Goal: Information Seeking & Learning: Learn about a topic

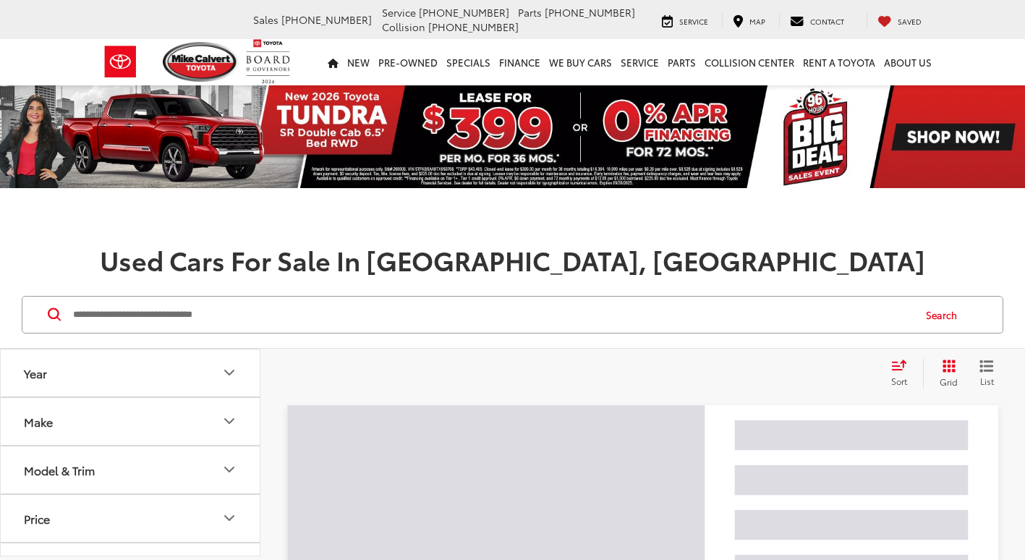
click at [260, 315] on input "Search by Make, Model, or Keyword" at bounding box center [492, 314] width 841 height 35
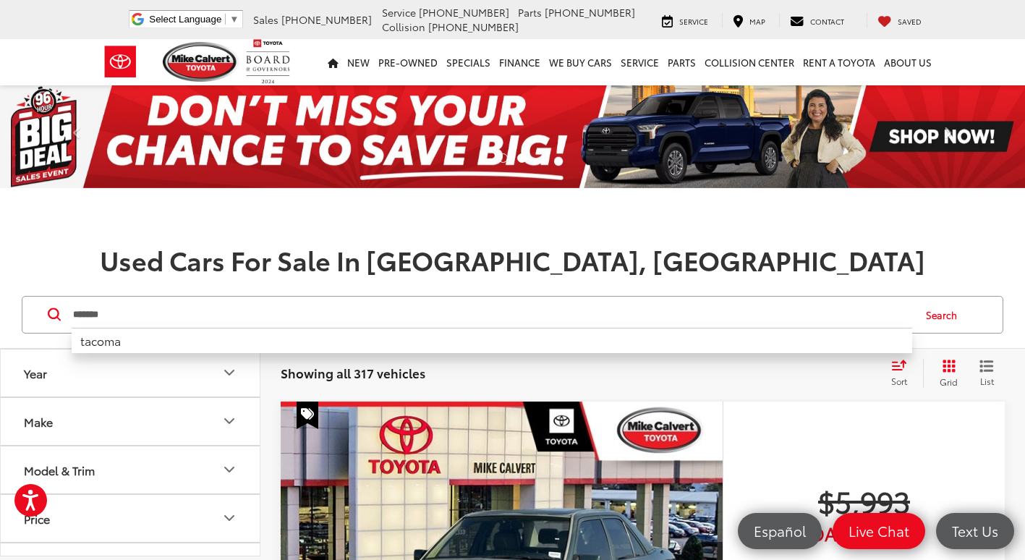
type input "******"
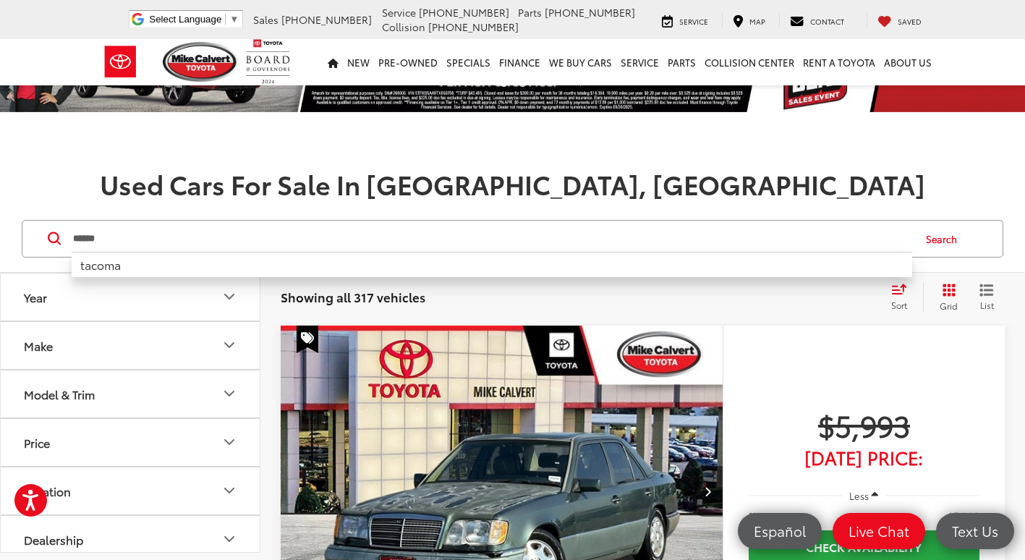
scroll to position [72, 0]
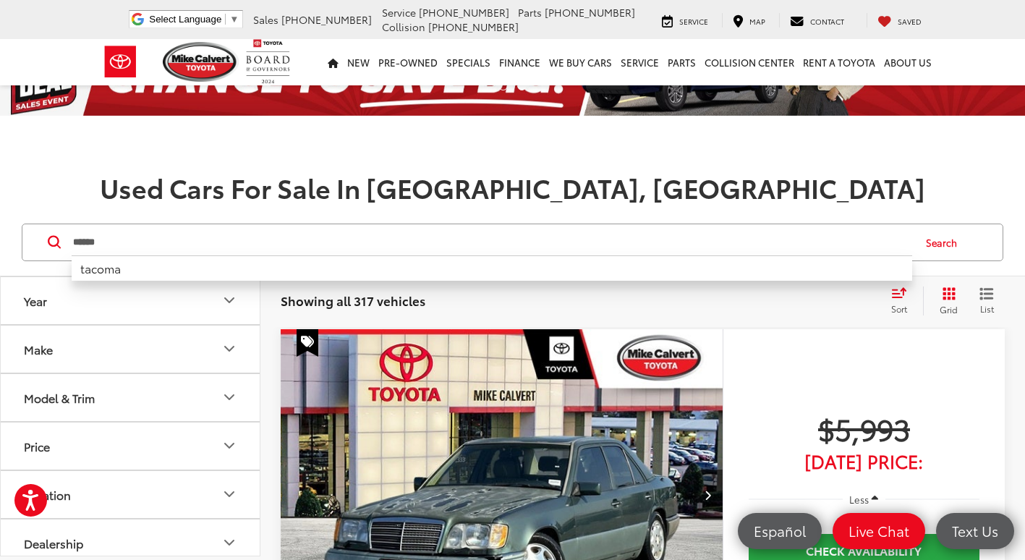
drag, startPoint x: 127, startPoint y: 245, endPoint x: 53, endPoint y: 245, distance: 73.8
click at [0, 0] on form "****** ****** tacoma" at bounding box center [0, 0] width 0 height 0
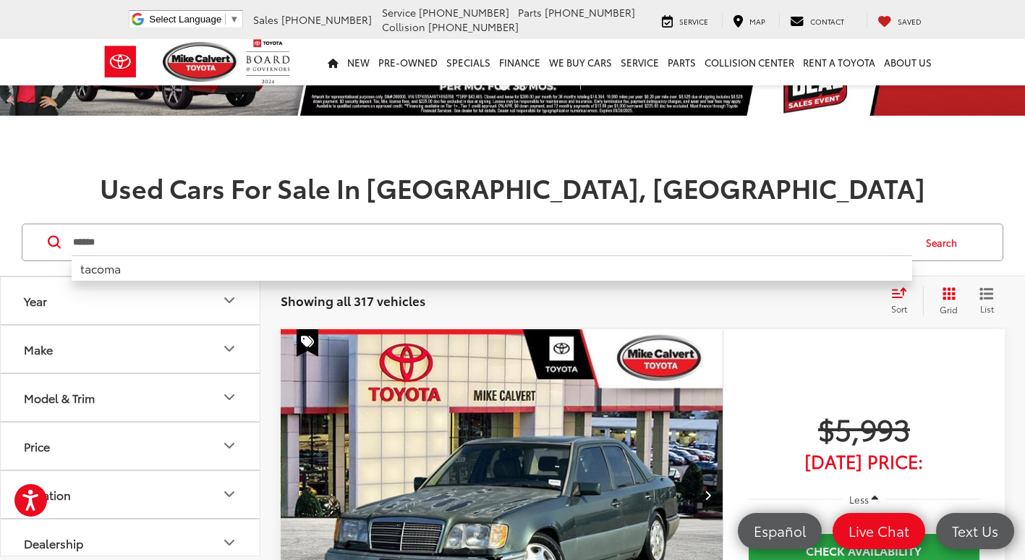
click at [215, 249] on input "******" at bounding box center [492, 242] width 841 height 35
drag, startPoint x: 183, startPoint y: 250, endPoint x: 45, endPoint y: 241, distance: 138.5
click at [45, 241] on div "****** ****** tacoma Search" at bounding box center [513, 243] width 982 height 38
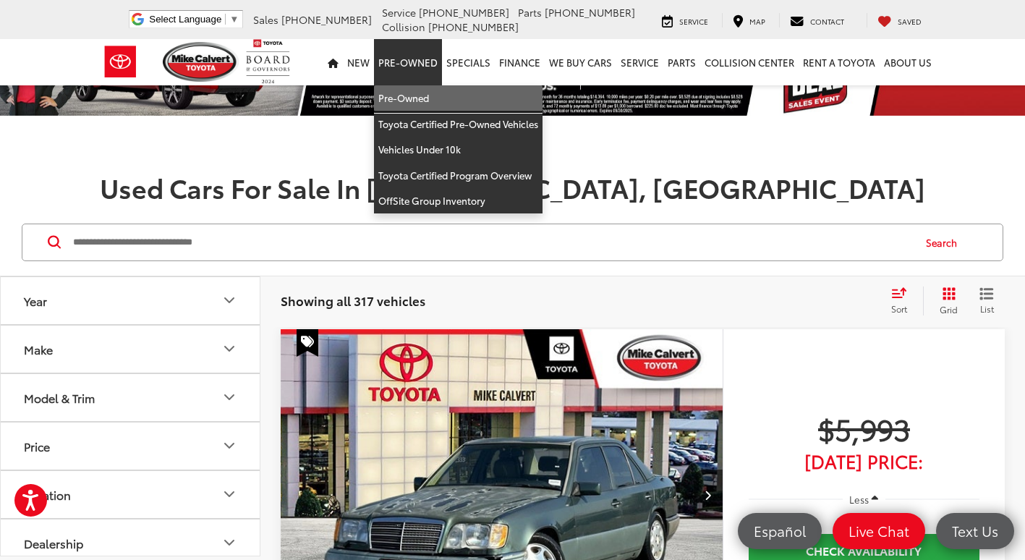
click at [423, 104] on link "Pre-Owned" at bounding box center [458, 98] width 169 height 26
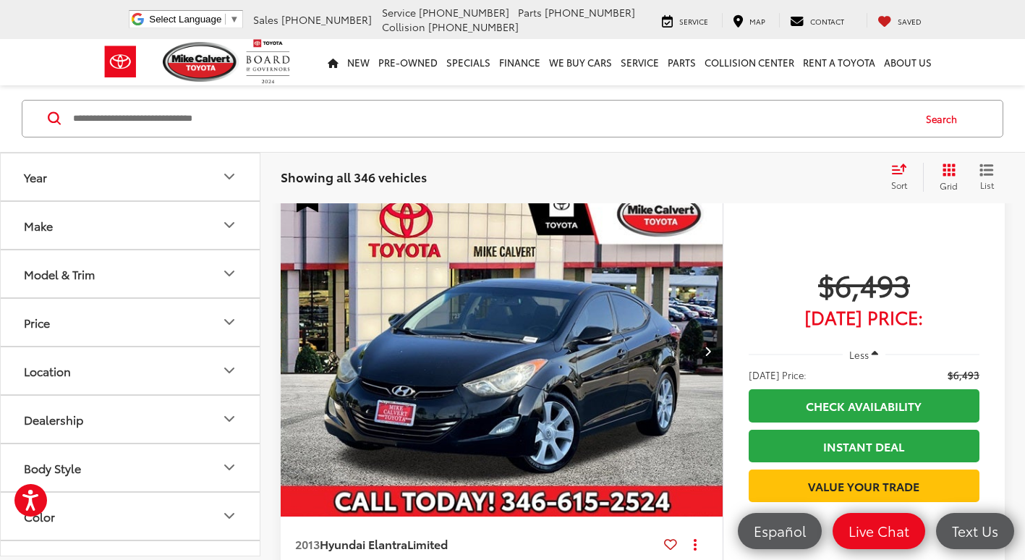
scroll to position [1447, 0]
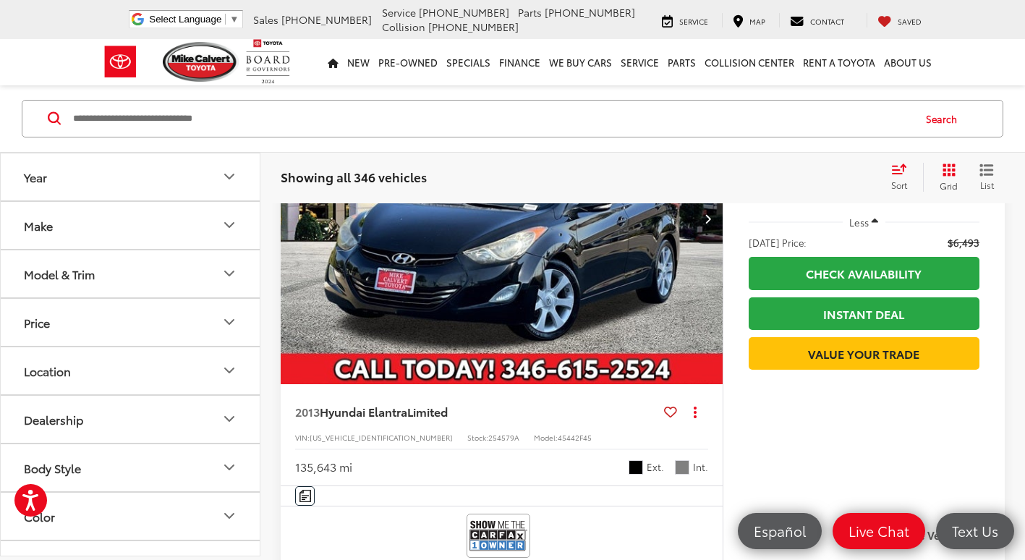
click at [229, 119] on input "Search by Make, Model, or Keyword" at bounding box center [492, 118] width 841 height 35
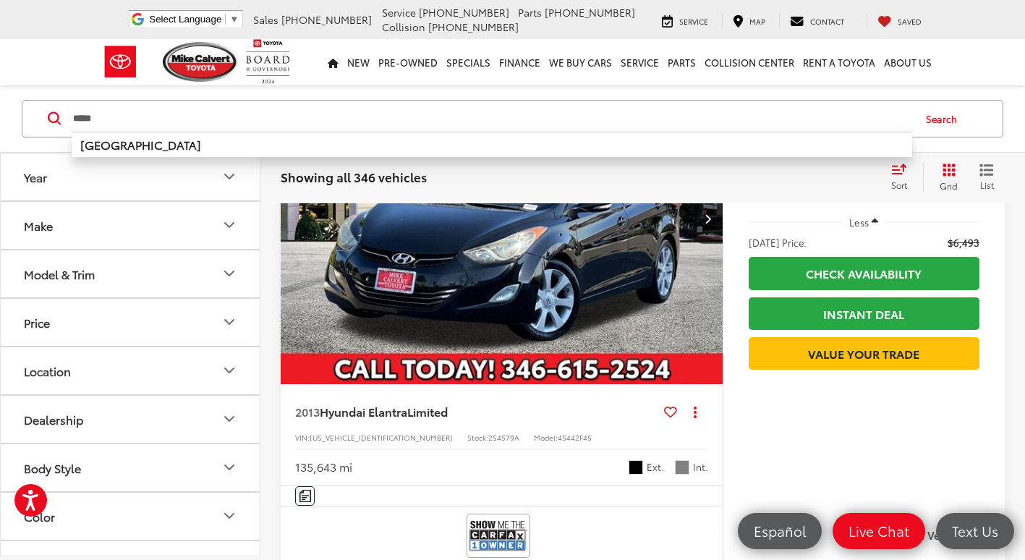
type input "*****"
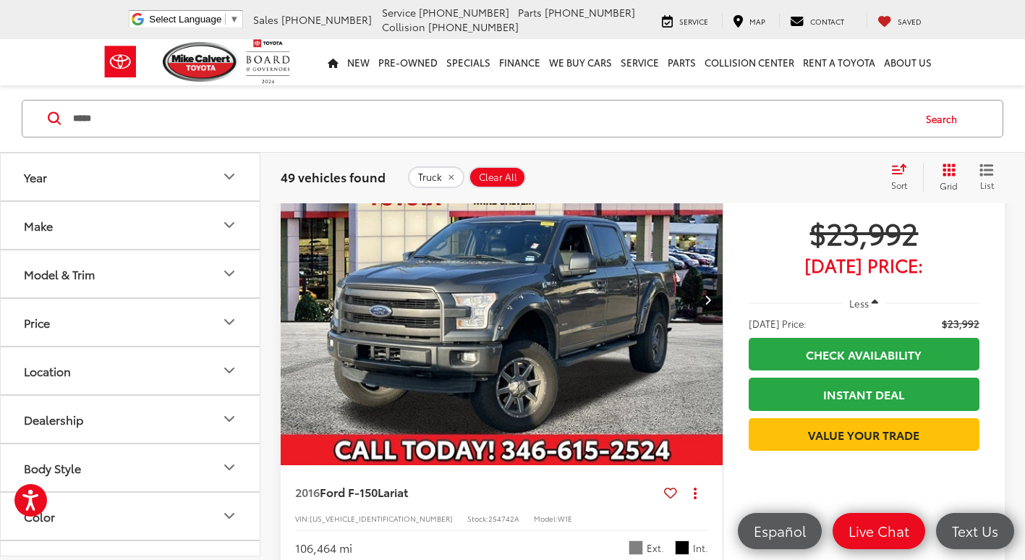
scroll to position [2438, 0]
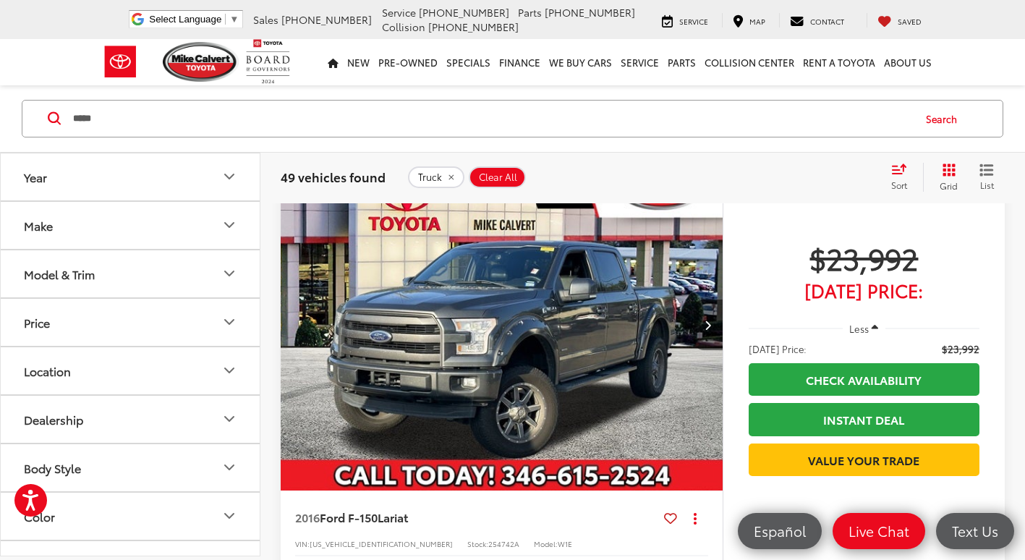
click at [705, 326] on icon "Next image" at bounding box center [708, 325] width 7 height 10
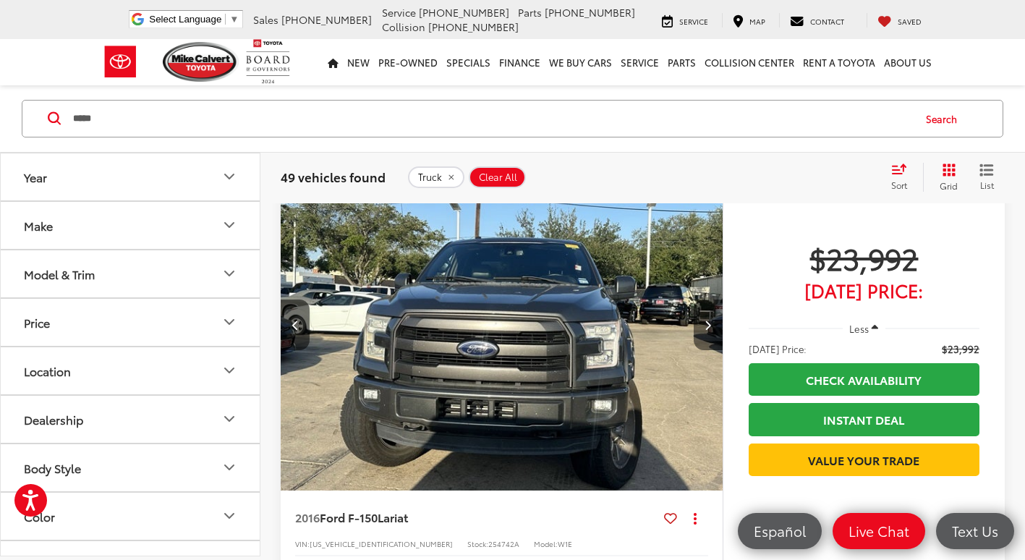
click at [705, 326] on icon "Next image" at bounding box center [708, 325] width 7 height 10
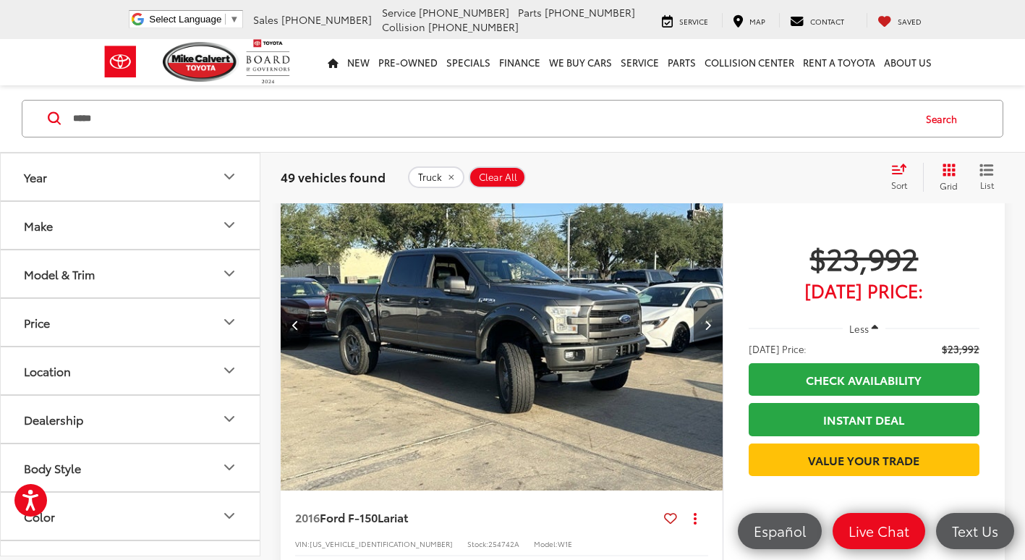
click at [705, 326] on icon "Next image" at bounding box center [708, 325] width 7 height 10
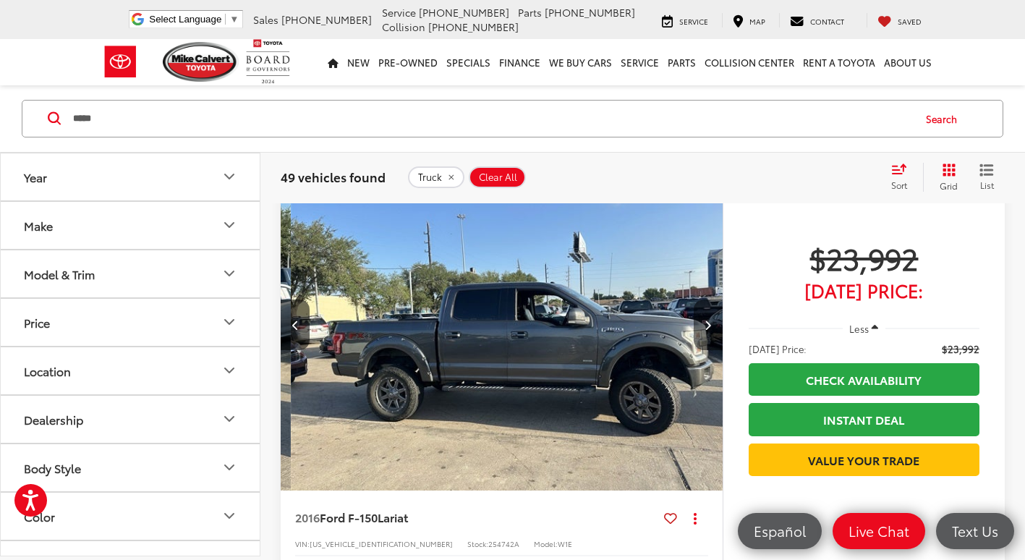
scroll to position [0, 1332]
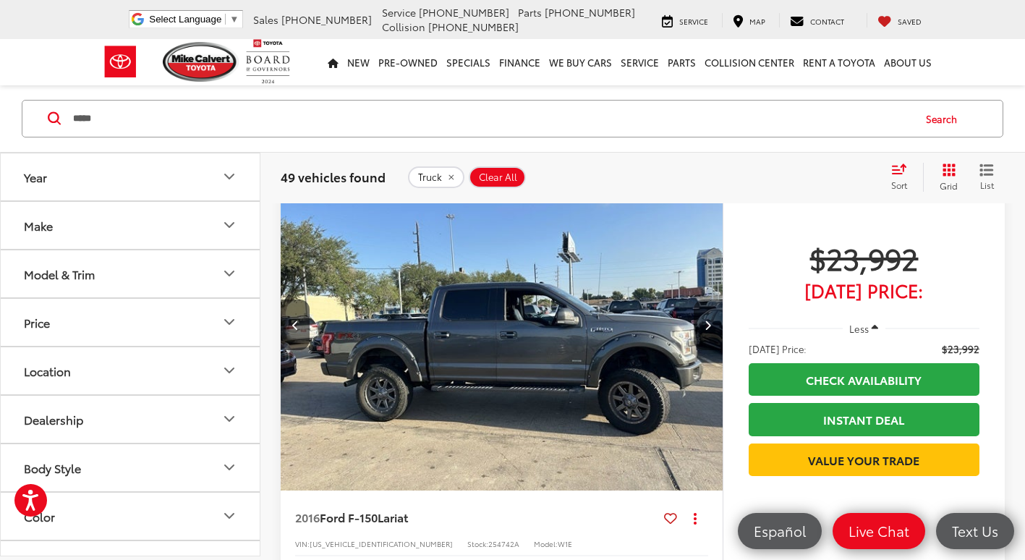
click at [705, 326] on icon "Next image" at bounding box center [708, 325] width 7 height 10
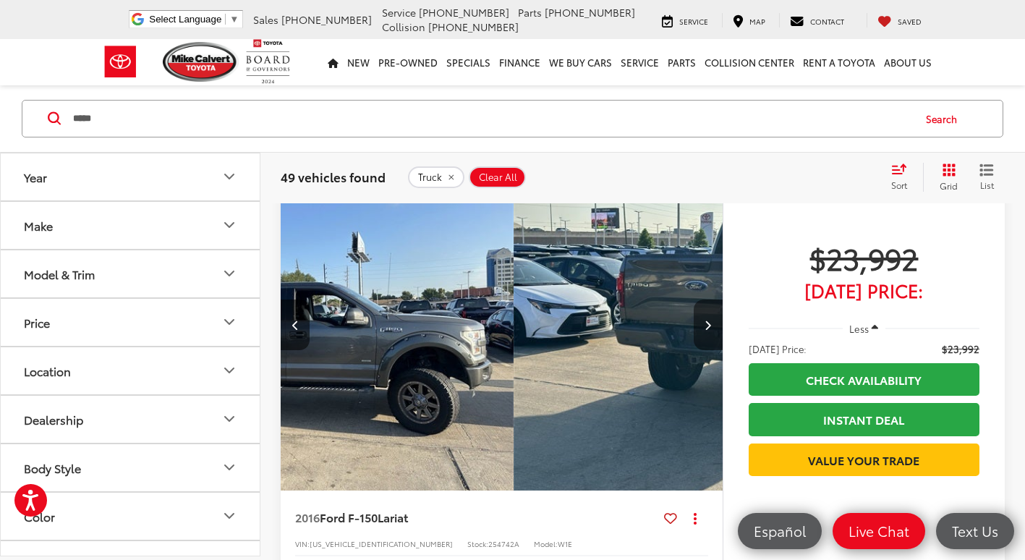
scroll to position [0, 1777]
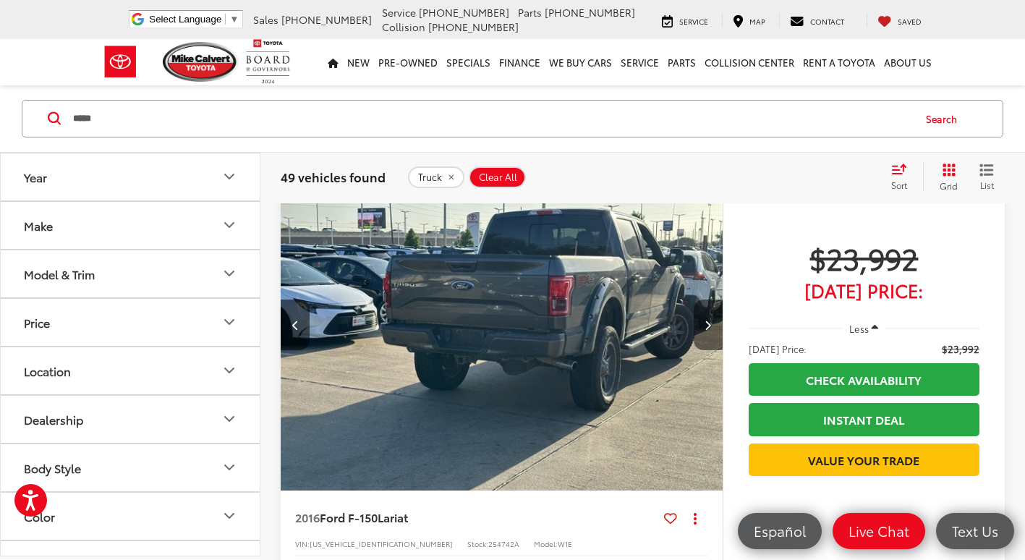
click at [705, 326] on icon "Next image" at bounding box center [708, 325] width 7 height 10
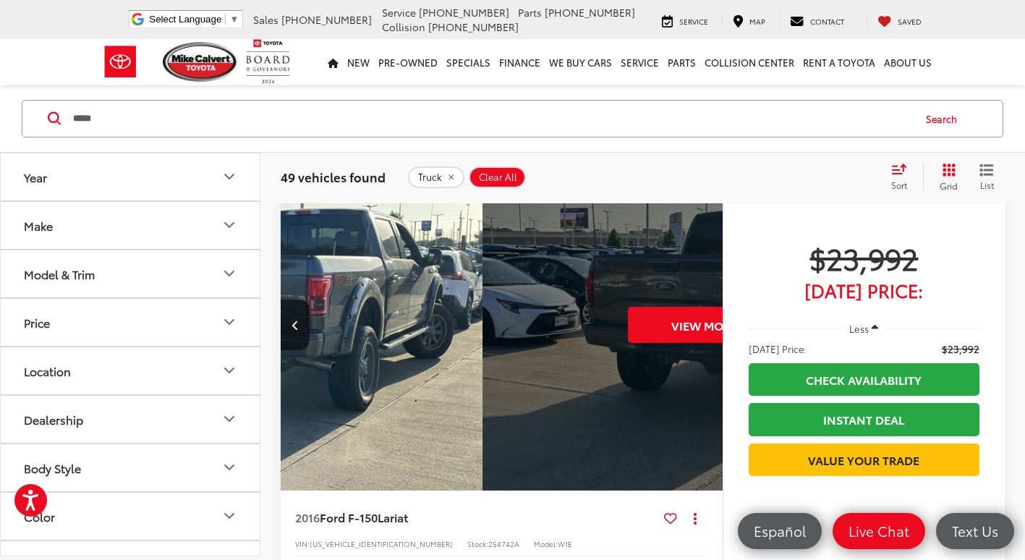
scroll to position [0, 2221]
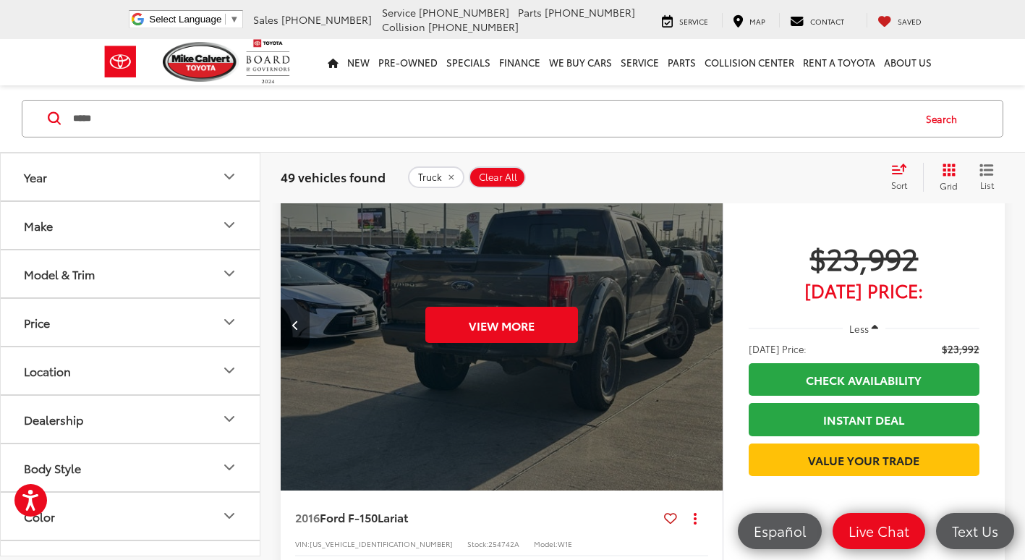
click at [298, 323] on icon "Previous image" at bounding box center [295, 325] width 7 height 10
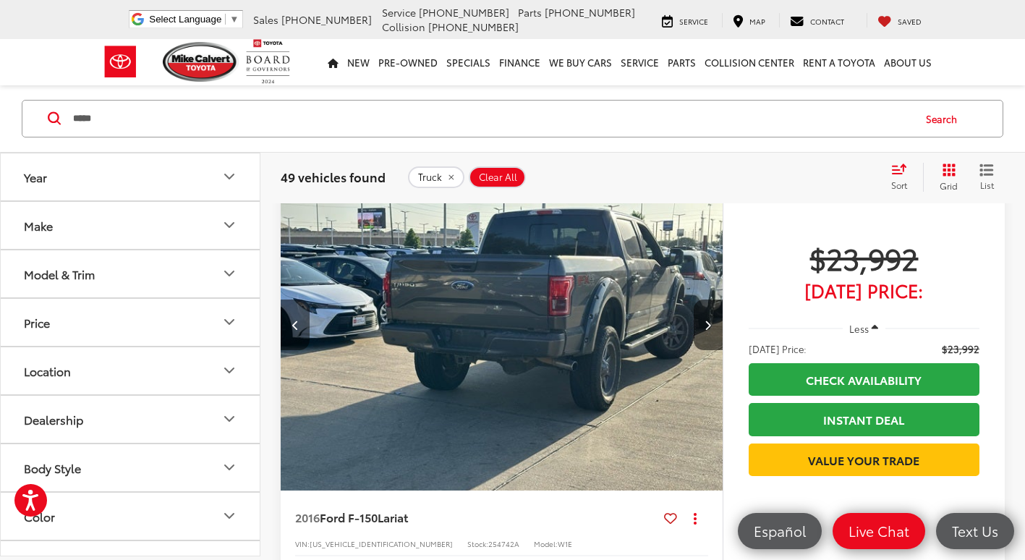
click at [298, 323] on icon "Previous image" at bounding box center [295, 325] width 7 height 10
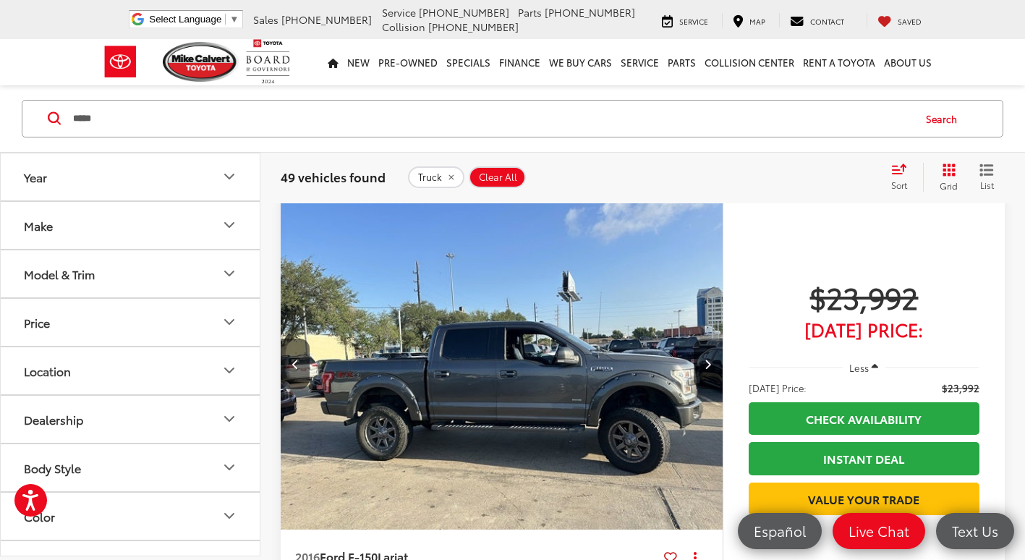
scroll to position [2366, 0]
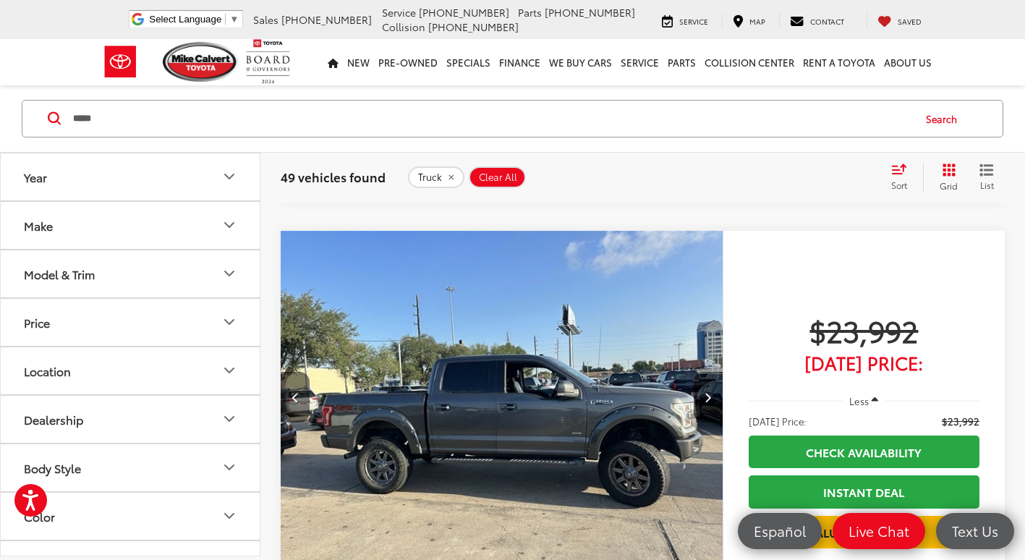
click at [303, 377] on button "Previous image" at bounding box center [295, 397] width 29 height 51
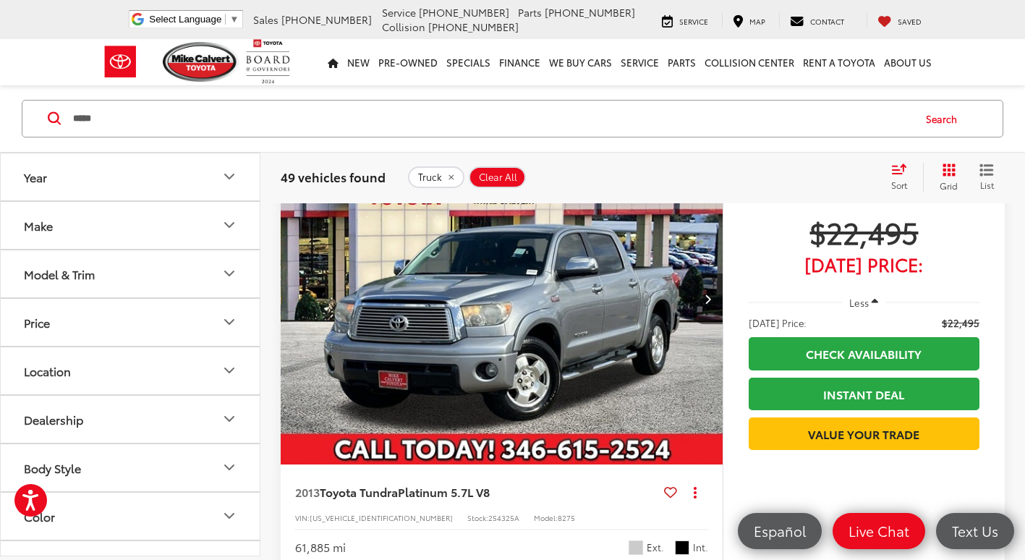
scroll to position [1932, 0]
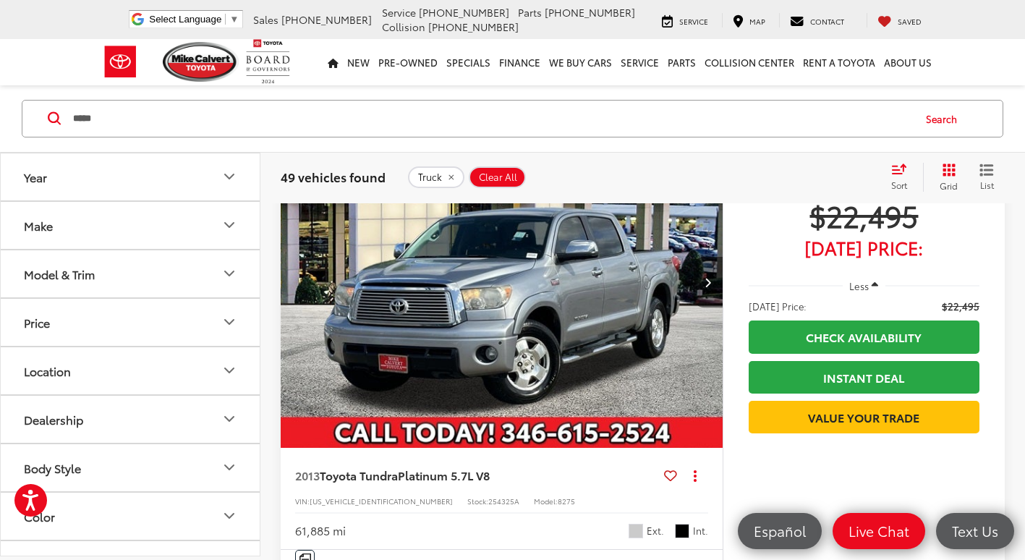
click at [714, 279] on button "Next image" at bounding box center [708, 282] width 29 height 51
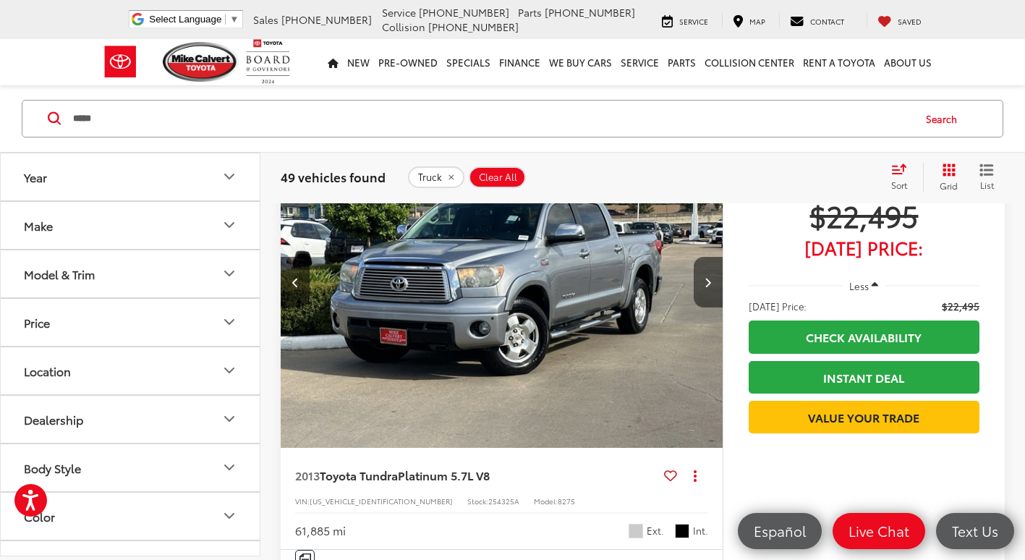
click at [708, 282] on icon "Next image" at bounding box center [708, 282] width 7 height 10
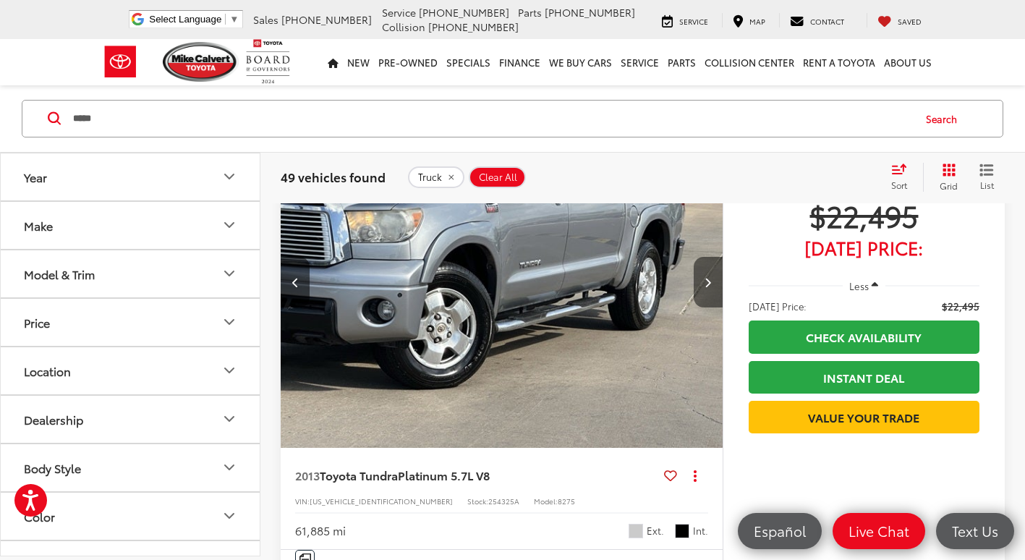
click at [708, 282] on icon "Next image" at bounding box center [708, 282] width 7 height 10
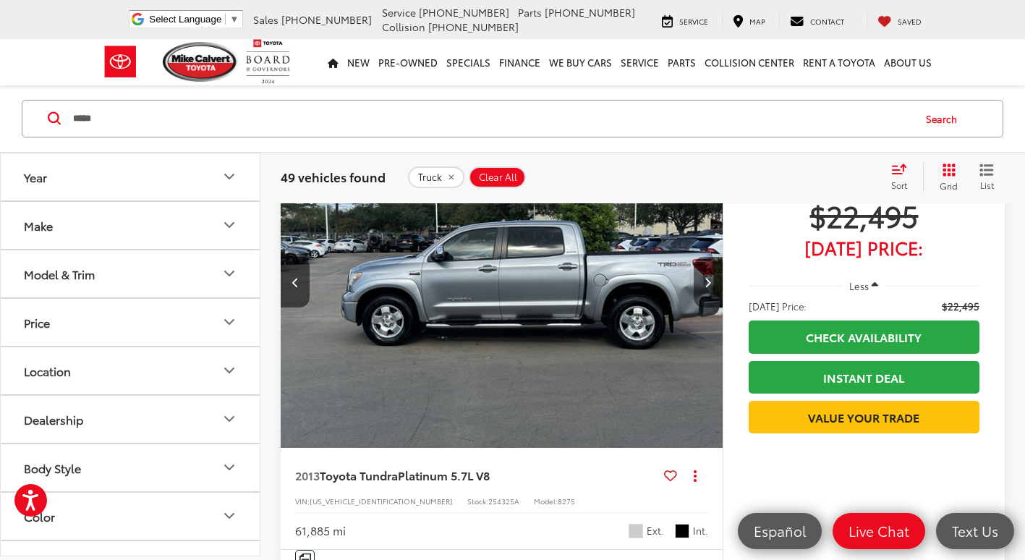
click at [708, 282] on icon "Next image" at bounding box center [708, 282] width 7 height 10
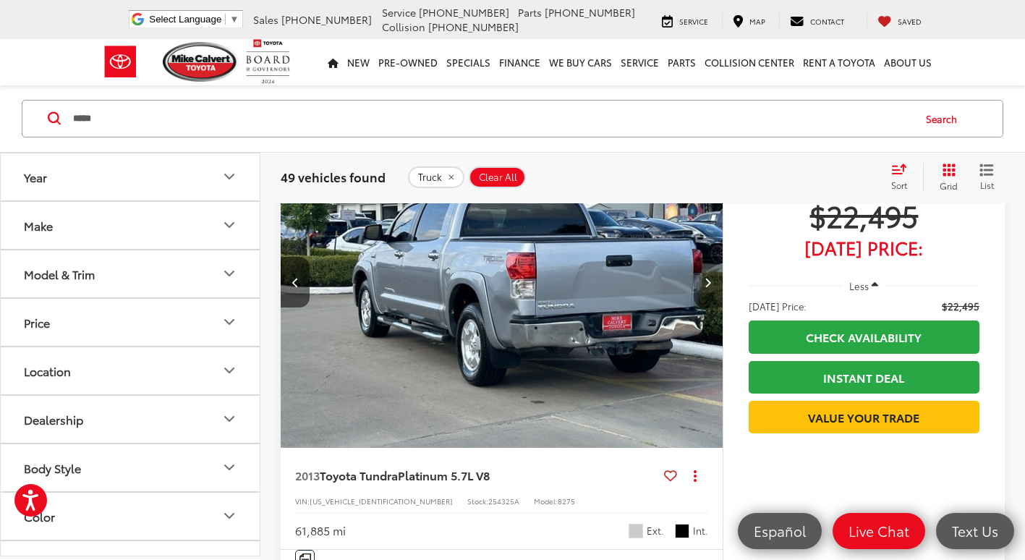
click at [708, 282] on icon "Next image" at bounding box center [708, 282] width 7 height 10
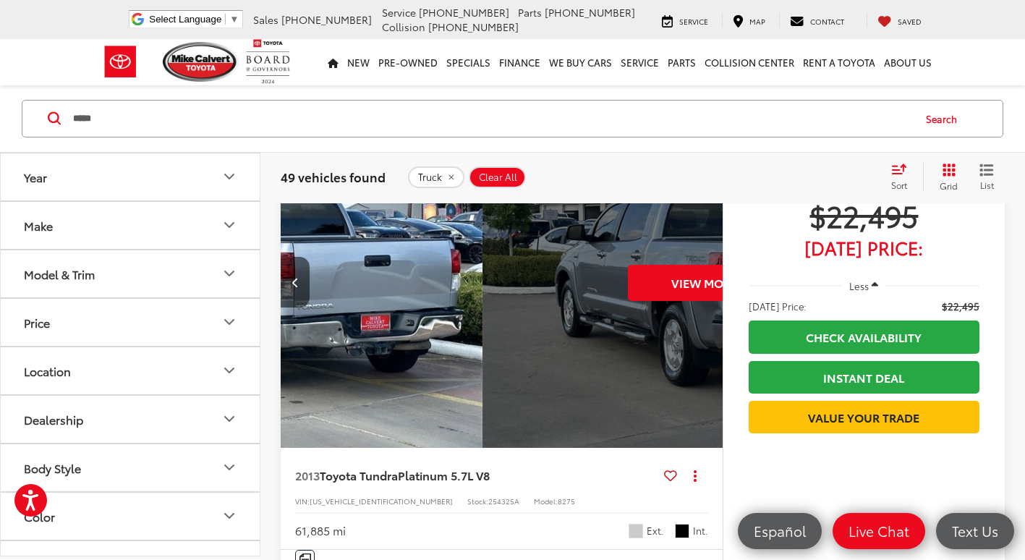
scroll to position [0, 2221]
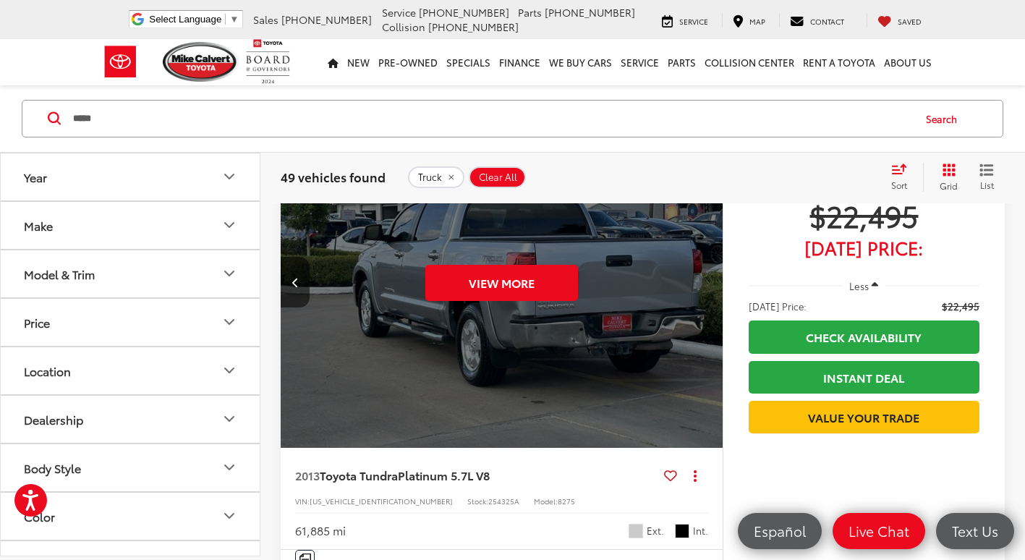
click at [708, 282] on div "View More" at bounding box center [502, 282] width 444 height 333
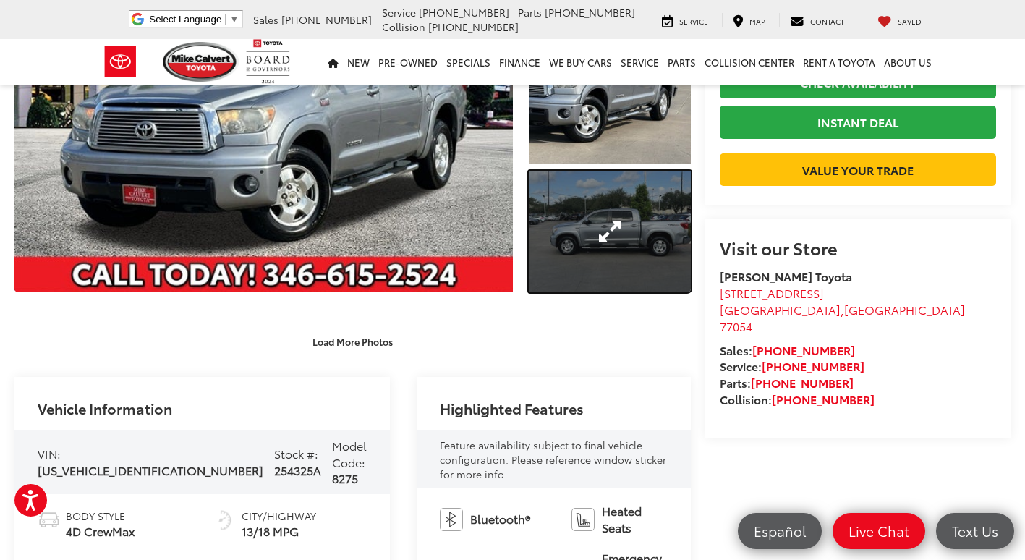
click at [584, 195] on link "Expand Photo 3" at bounding box center [609, 231] width 161 height 121
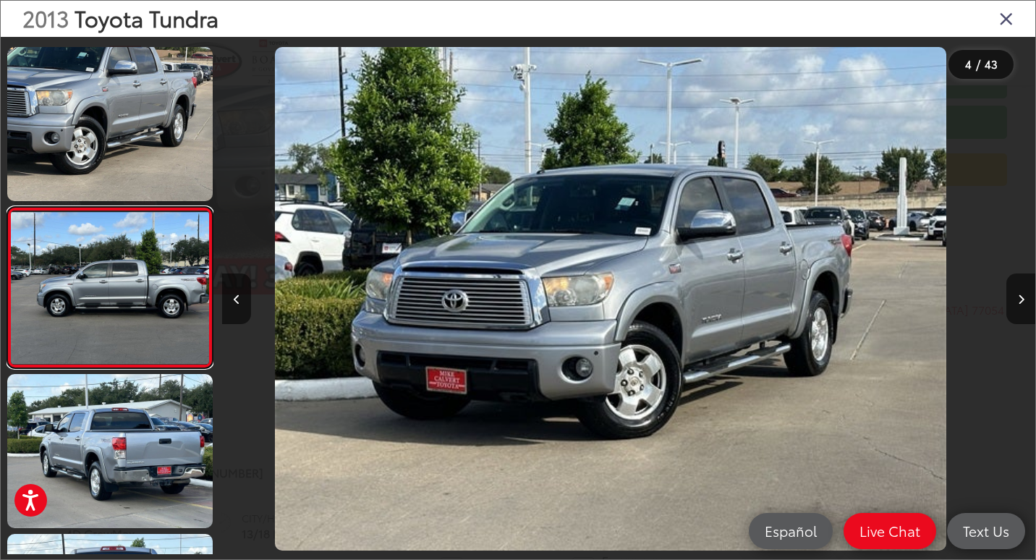
scroll to position [347, 0]
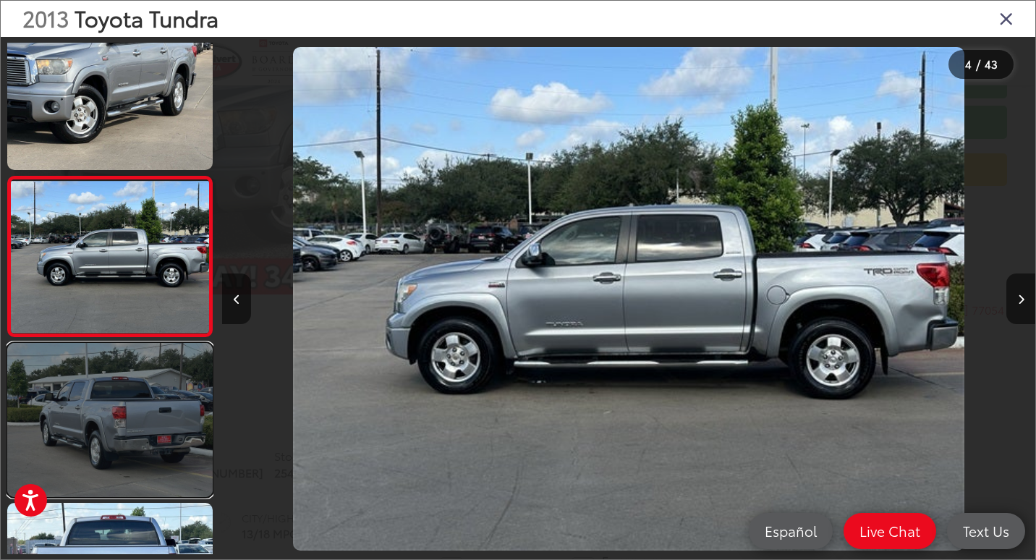
click at [149, 417] on link at bounding box center [109, 420] width 205 height 154
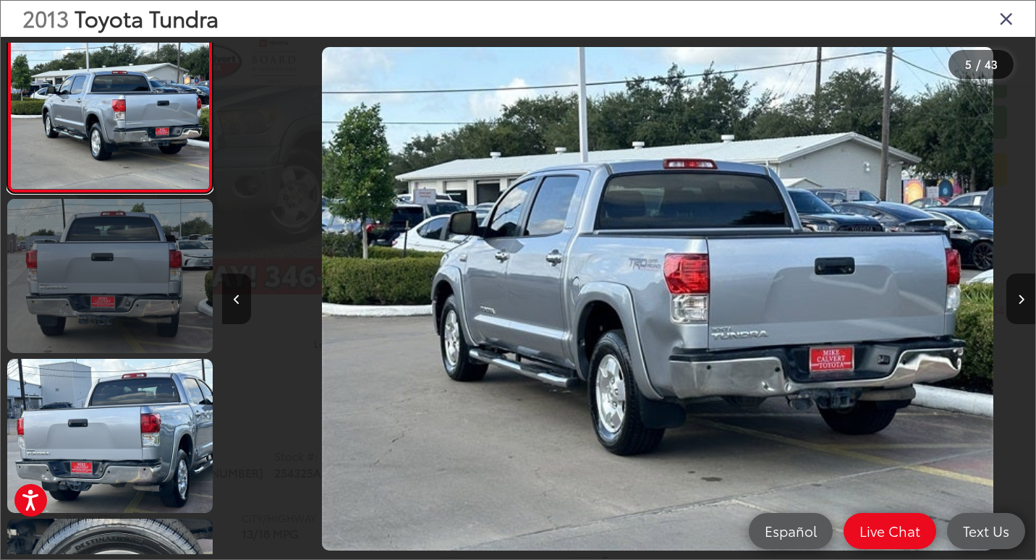
scroll to position [0, 3252]
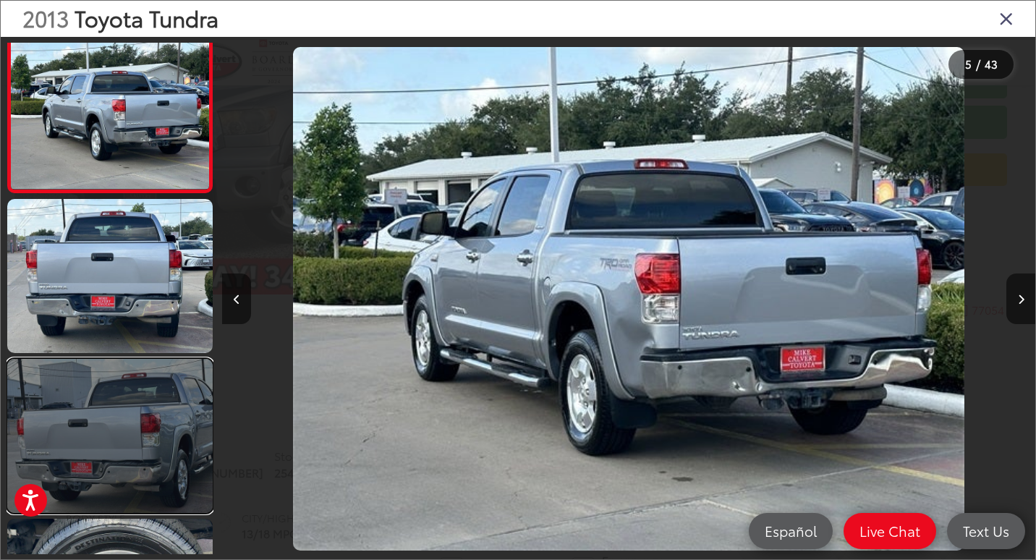
click at [132, 418] on link at bounding box center [109, 436] width 205 height 154
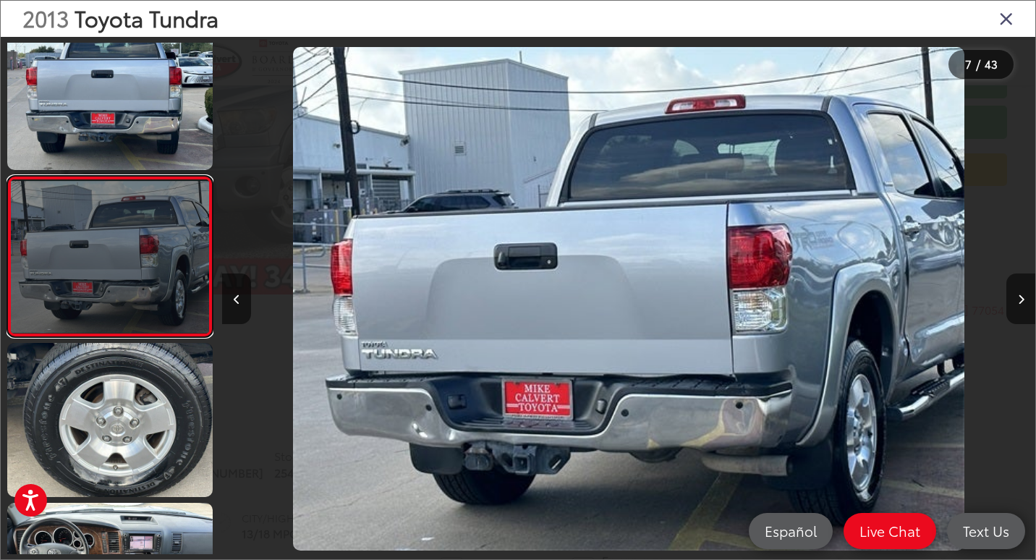
scroll to position [899, 0]
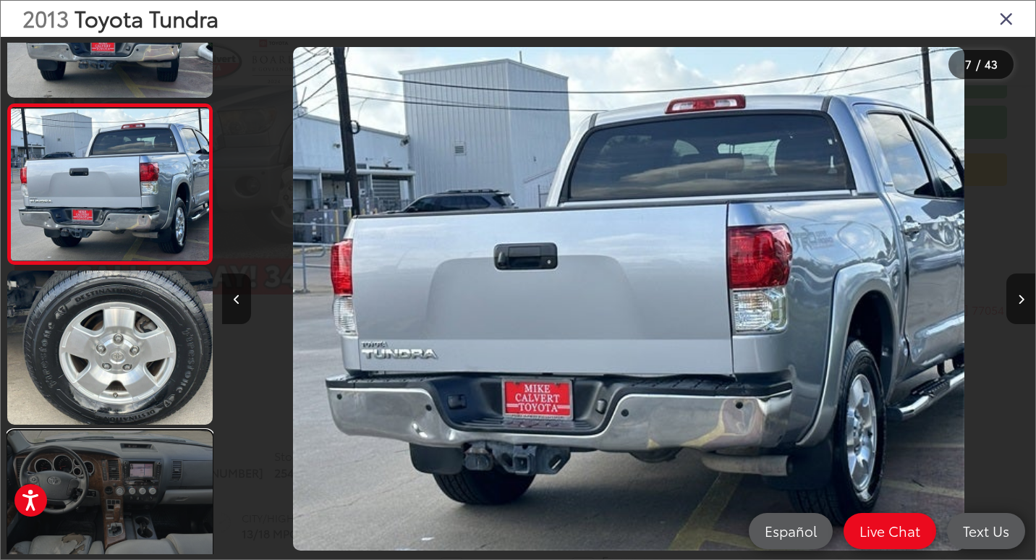
click at [134, 448] on link at bounding box center [109, 507] width 205 height 154
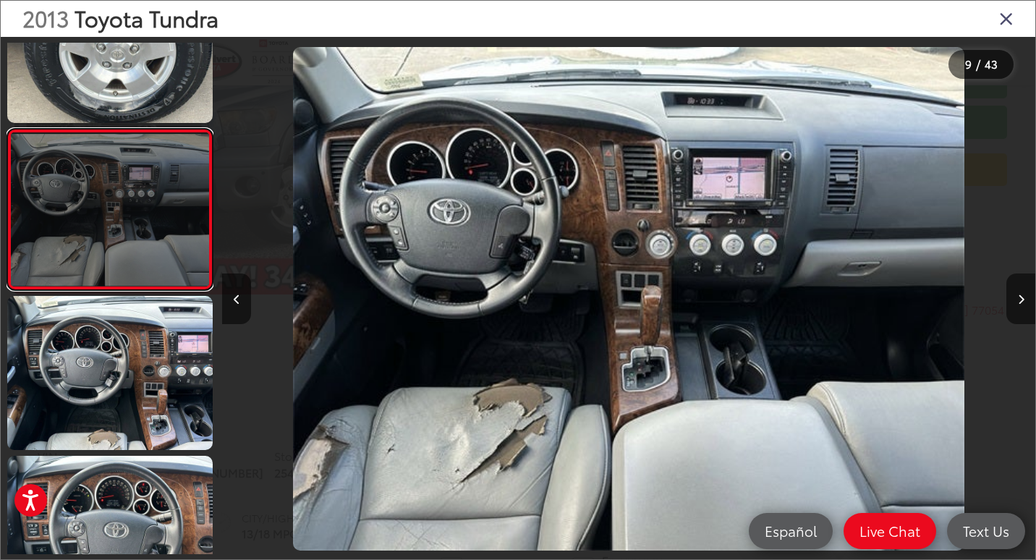
scroll to position [1219, 0]
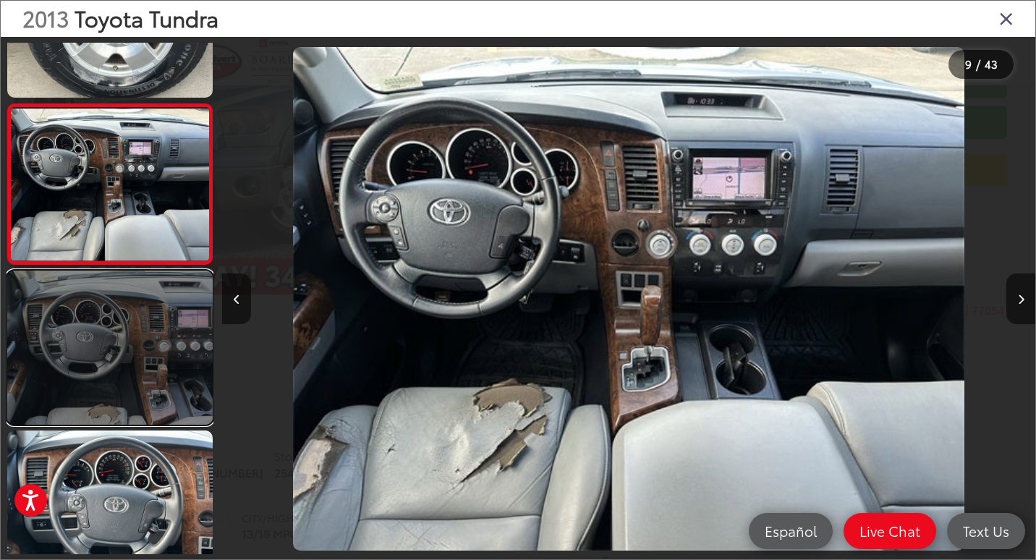
click at [147, 386] on link at bounding box center [109, 348] width 205 height 154
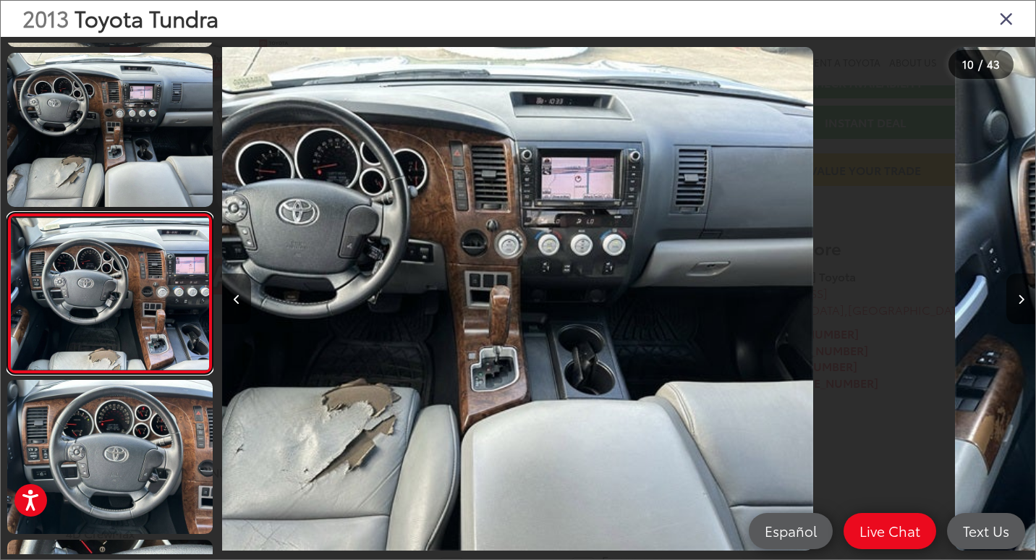
scroll to position [0, 0]
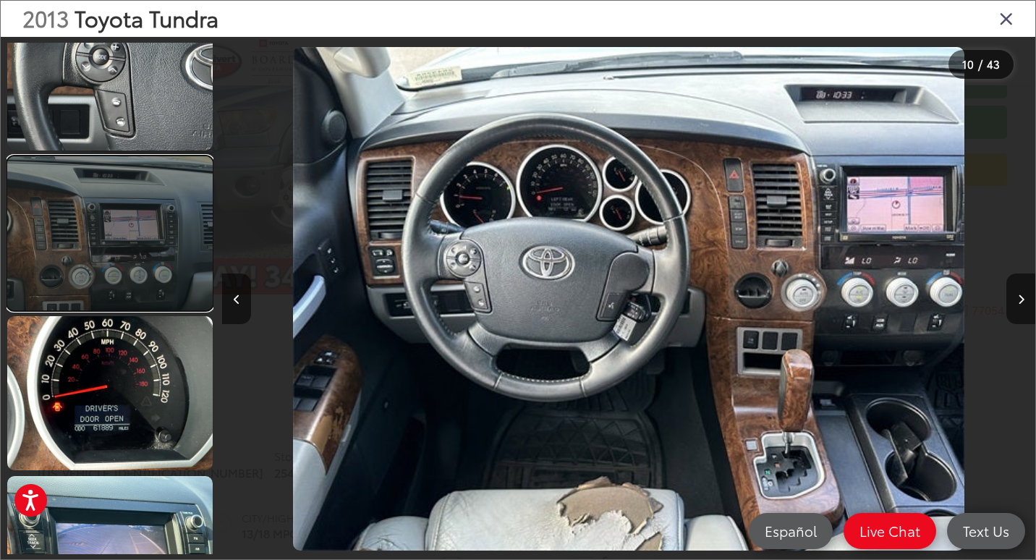
click at [133, 218] on link at bounding box center [109, 233] width 205 height 154
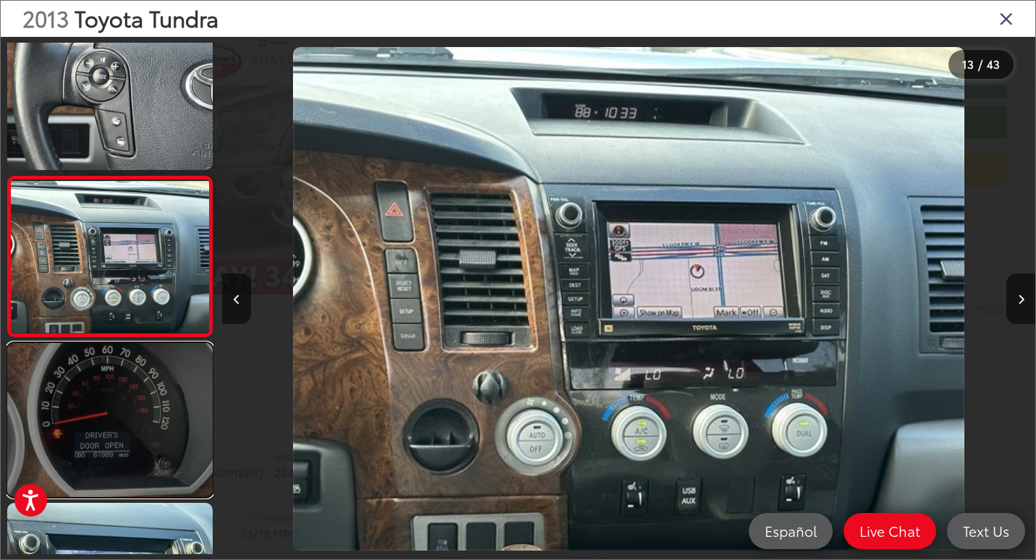
click at [111, 362] on link at bounding box center [109, 420] width 205 height 154
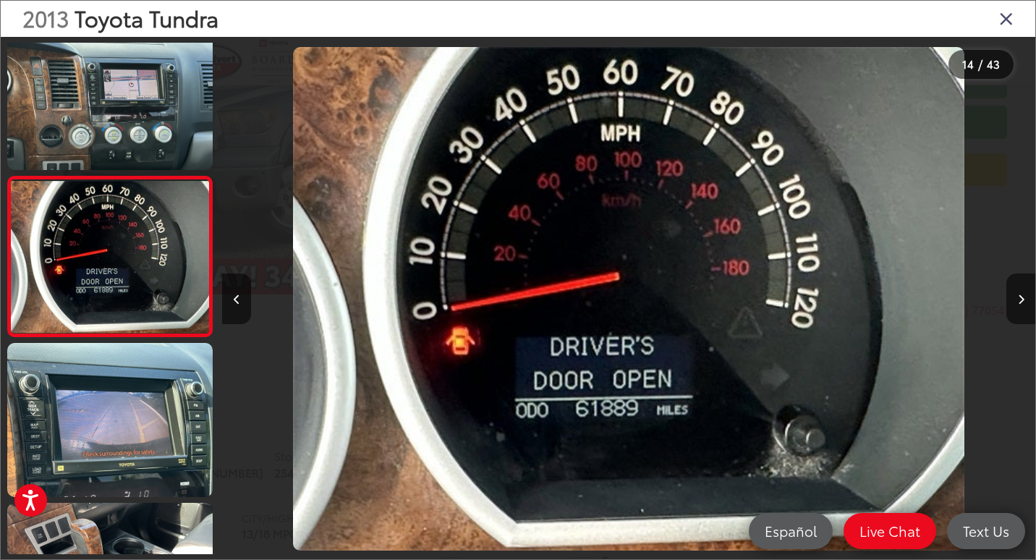
click at [1009, 15] on icon "Close gallery" at bounding box center [1006, 18] width 14 height 19
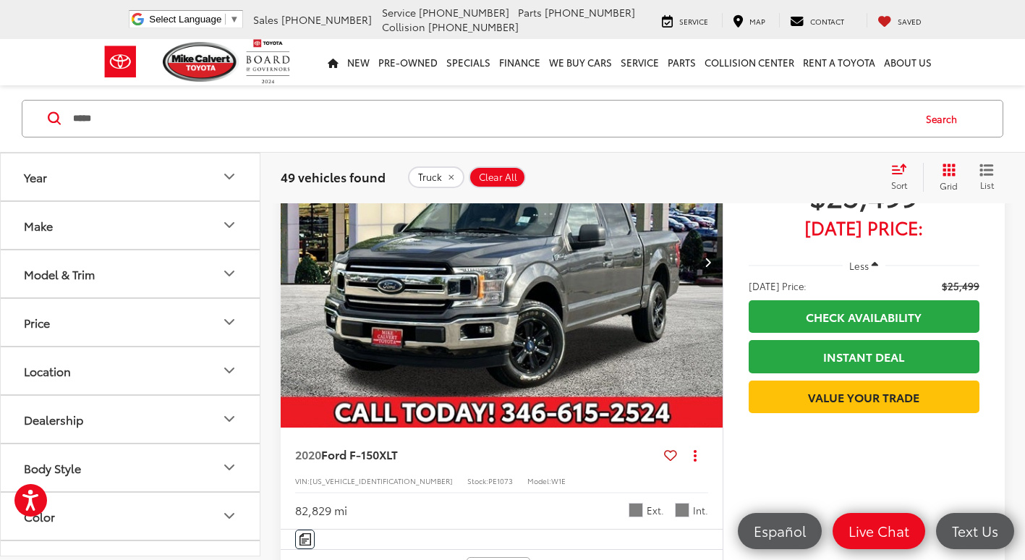
scroll to position [3004, 0]
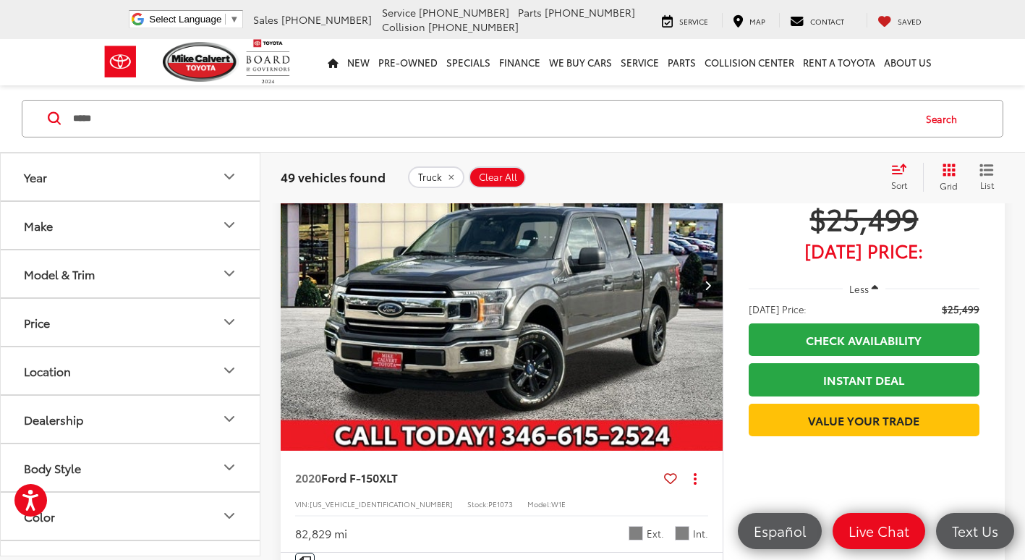
click at [707, 310] on button "Next image" at bounding box center [708, 285] width 29 height 51
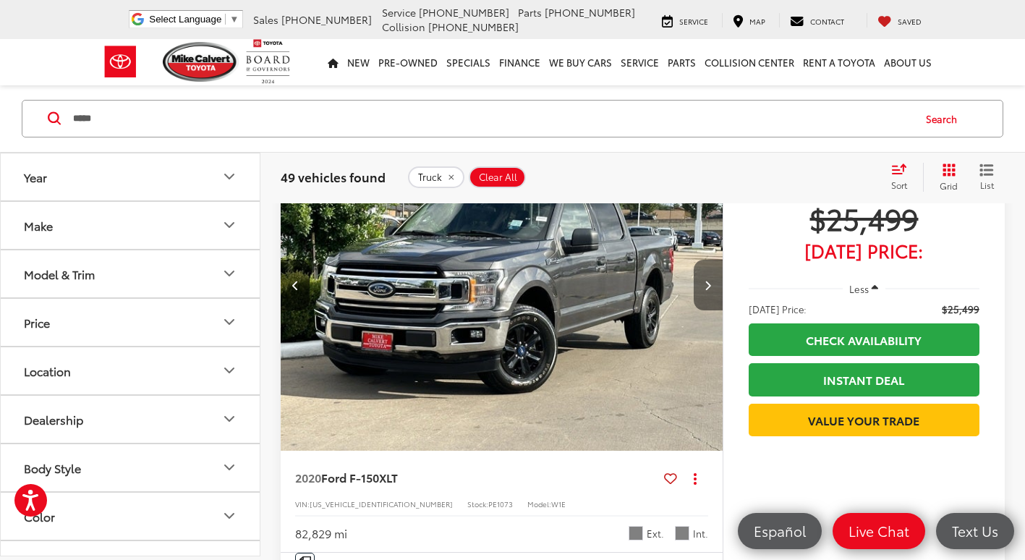
click at [700, 310] on button "Next image" at bounding box center [708, 285] width 29 height 51
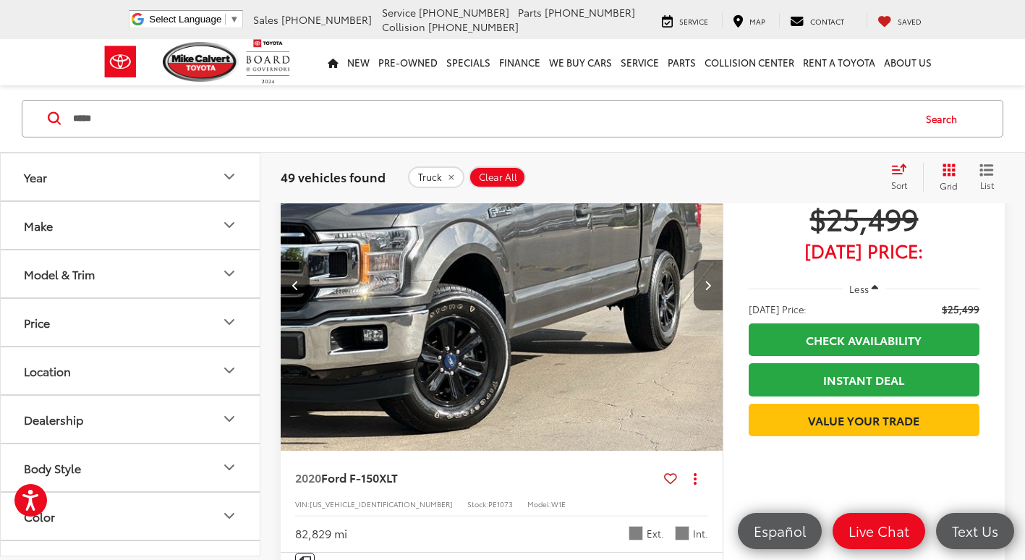
click at [700, 310] on button "Next image" at bounding box center [708, 285] width 29 height 51
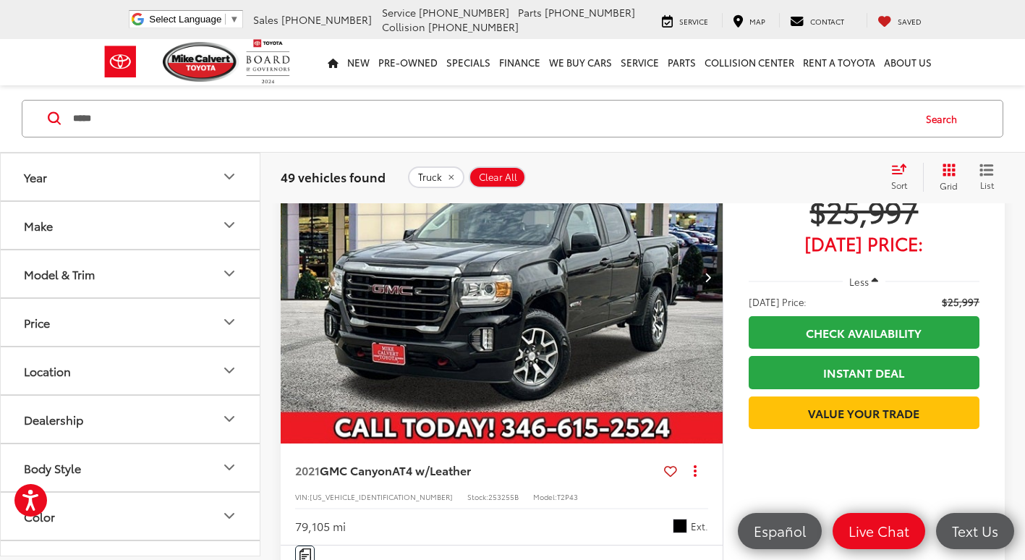
scroll to position [3583, 0]
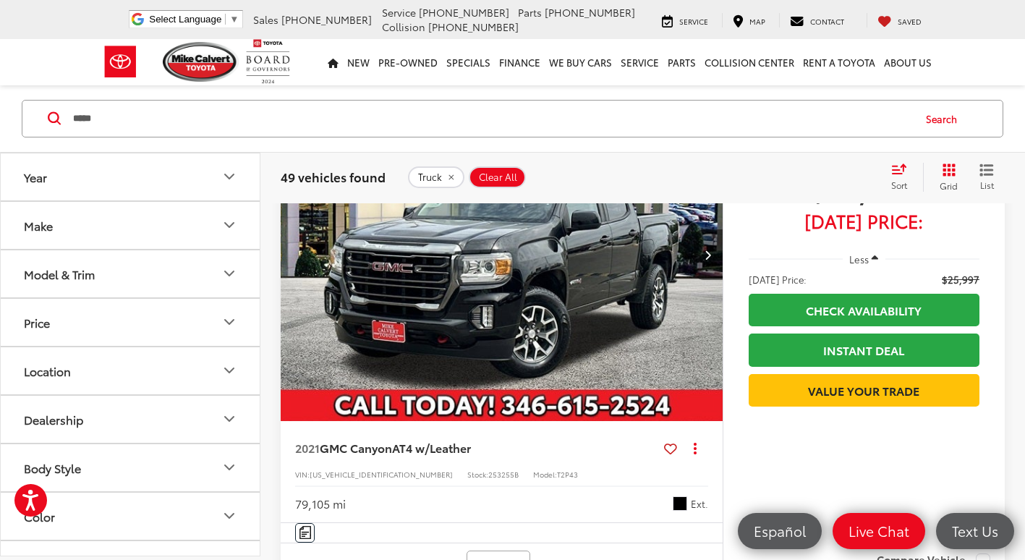
click at [702, 277] on button "Next image" at bounding box center [708, 254] width 29 height 51
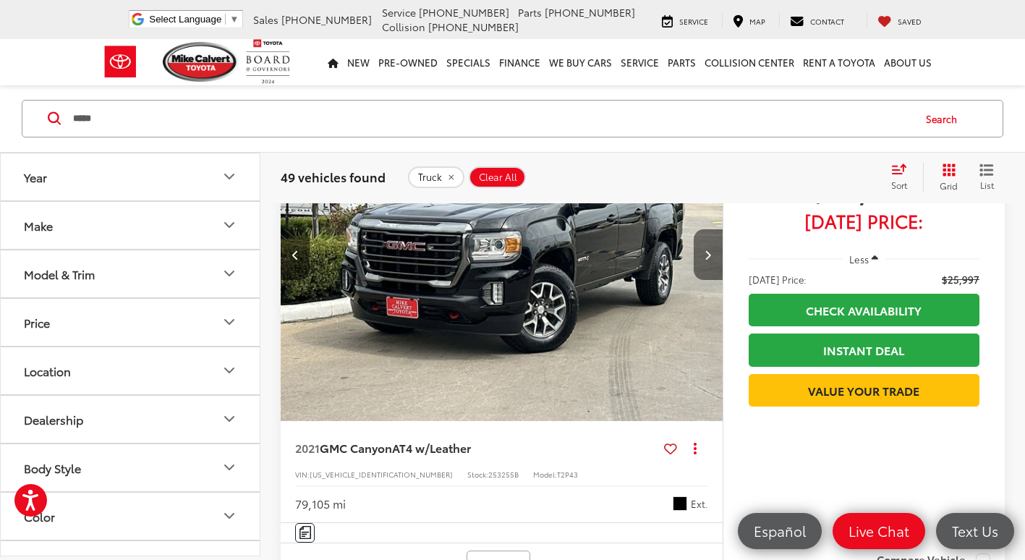
click at [702, 277] on button "Next image" at bounding box center [708, 254] width 29 height 51
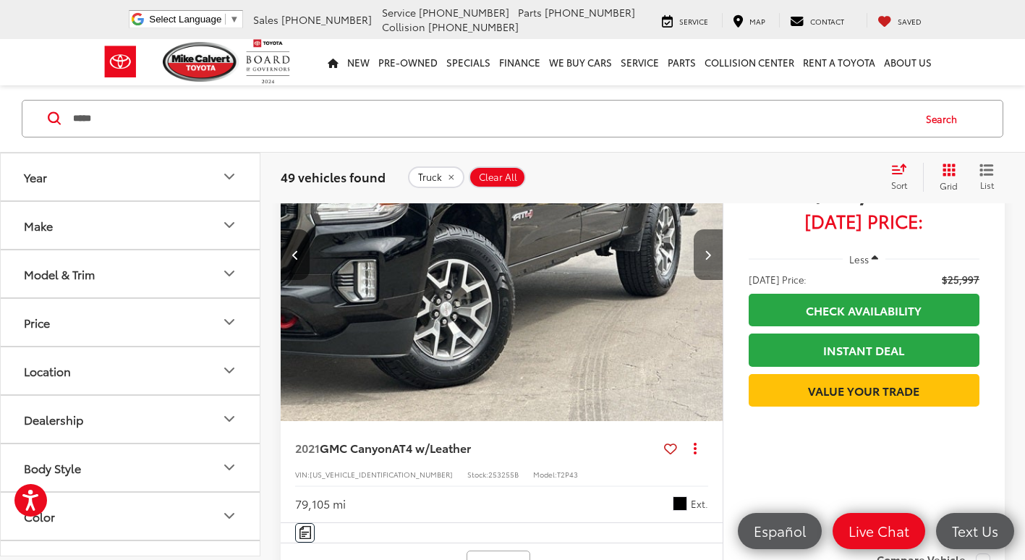
click at [702, 277] on button "Next image" at bounding box center [708, 254] width 29 height 51
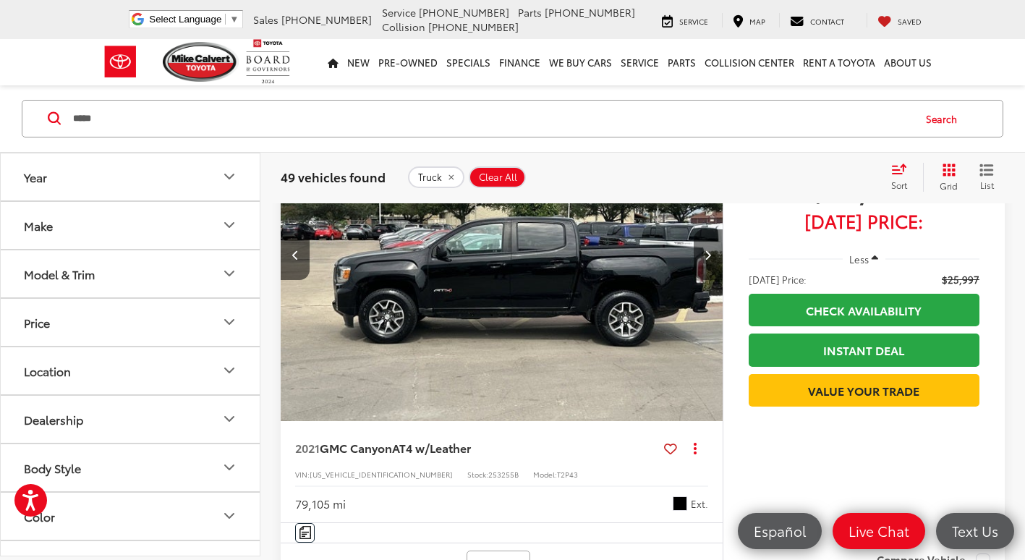
click at [702, 277] on button "Next image" at bounding box center [708, 254] width 29 height 51
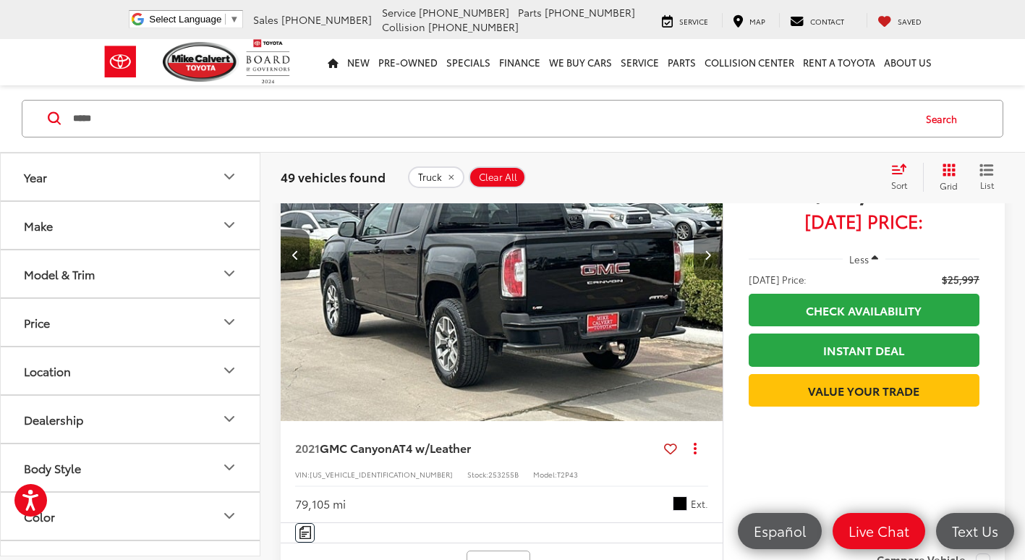
click at [702, 277] on button "Next image" at bounding box center [708, 254] width 29 height 51
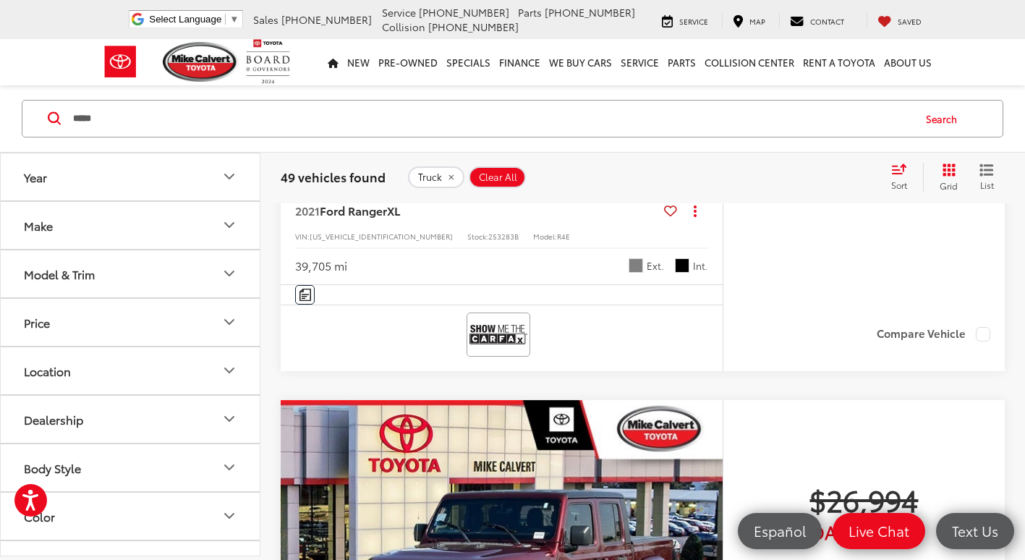
scroll to position [5753, 0]
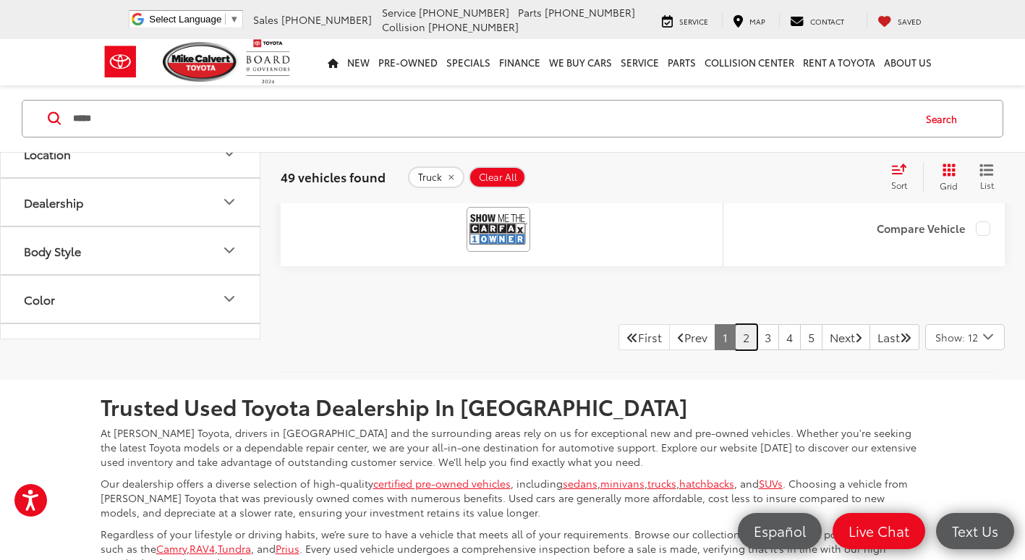
click at [735, 337] on link "2" at bounding box center [746, 337] width 22 height 26
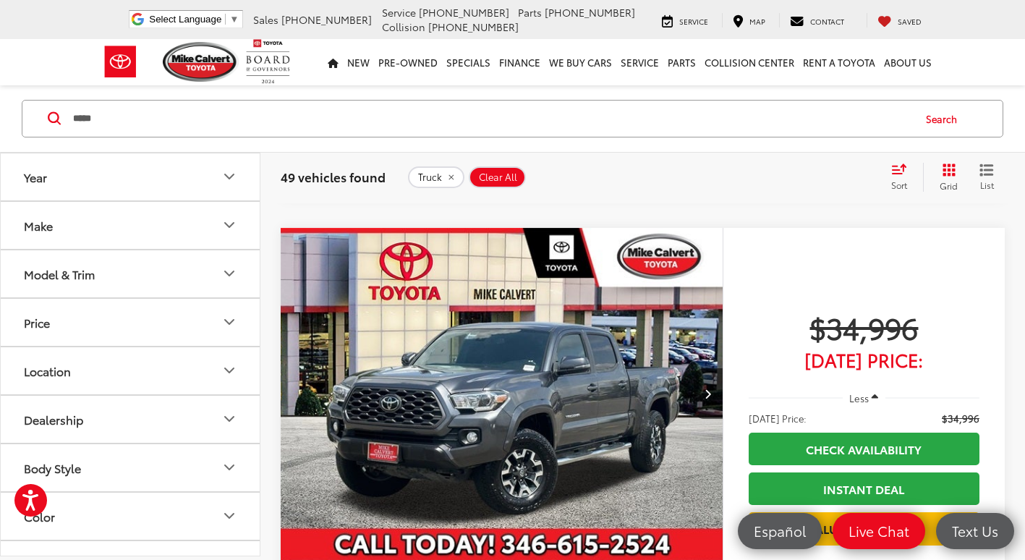
scroll to position [4030, 0]
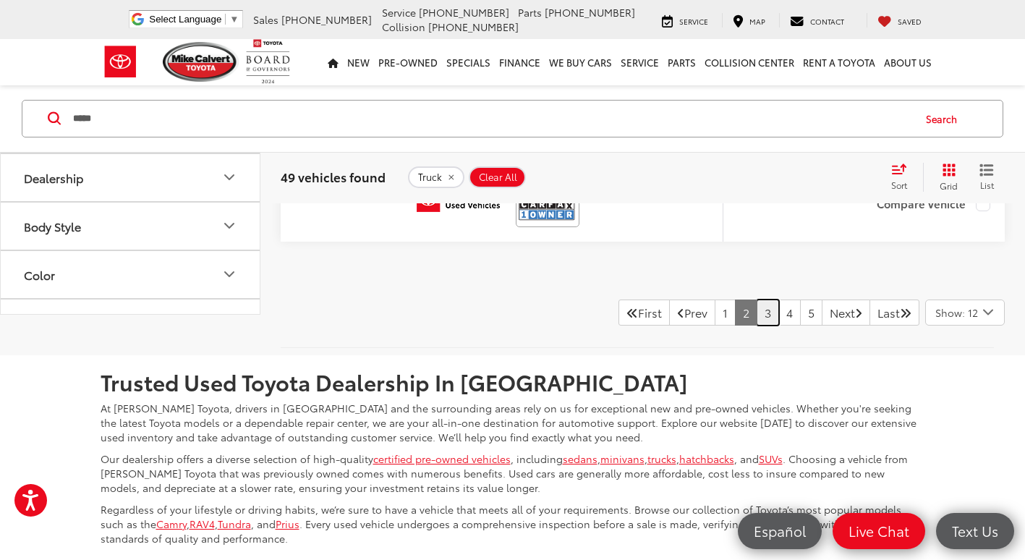
click at [757, 312] on link "3" at bounding box center [768, 312] width 22 height 26
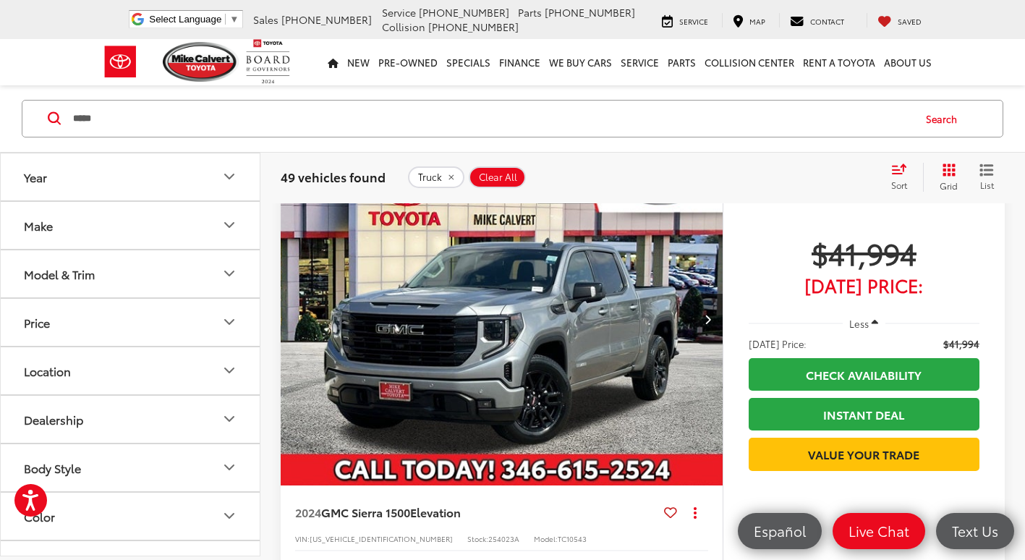
scroll to position [4102, 0]
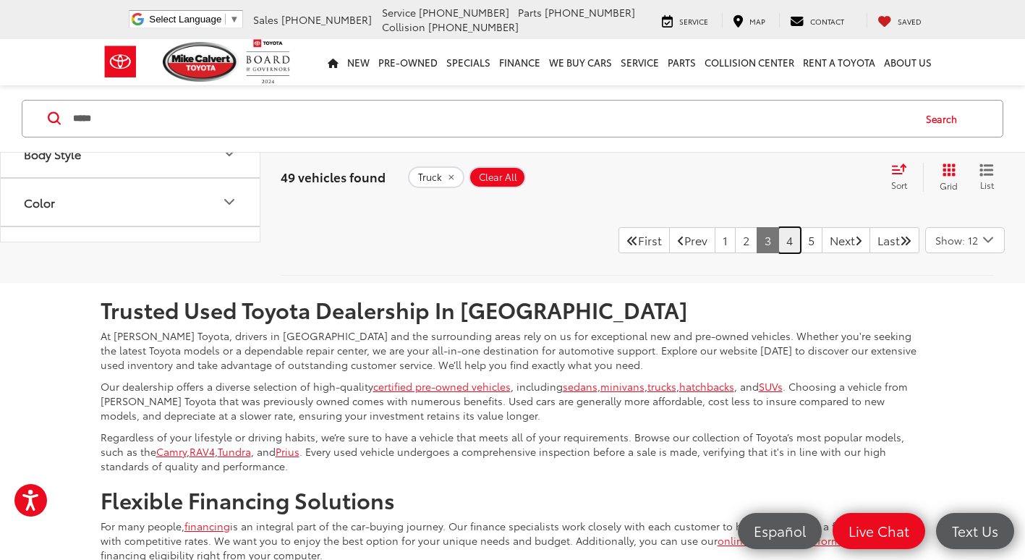
click at [778, 239] on link "4" at bounding box center [789, 240] width 22 height 26
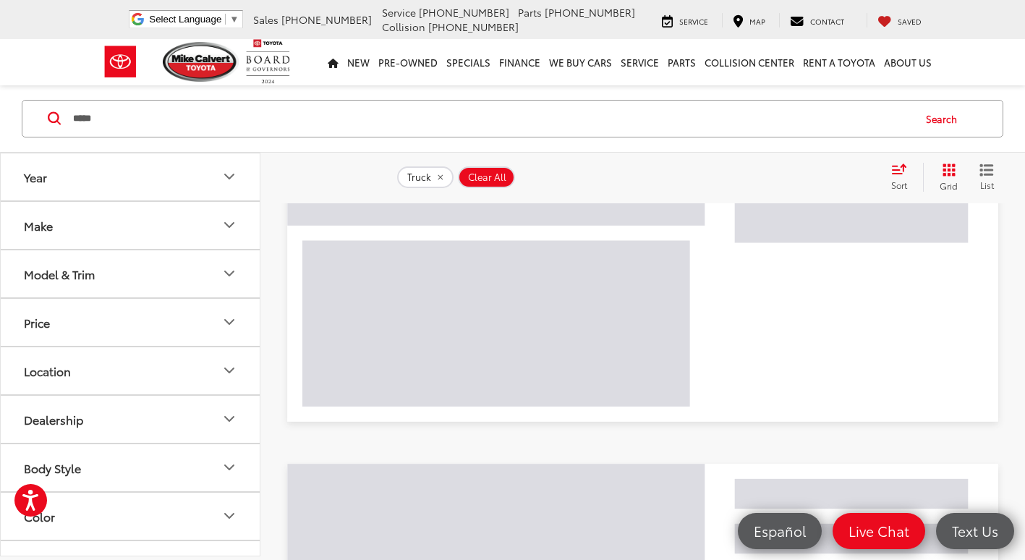
scroll to position [196, 0]
